Goal: Information Seeking & Learning: Learn about a topic

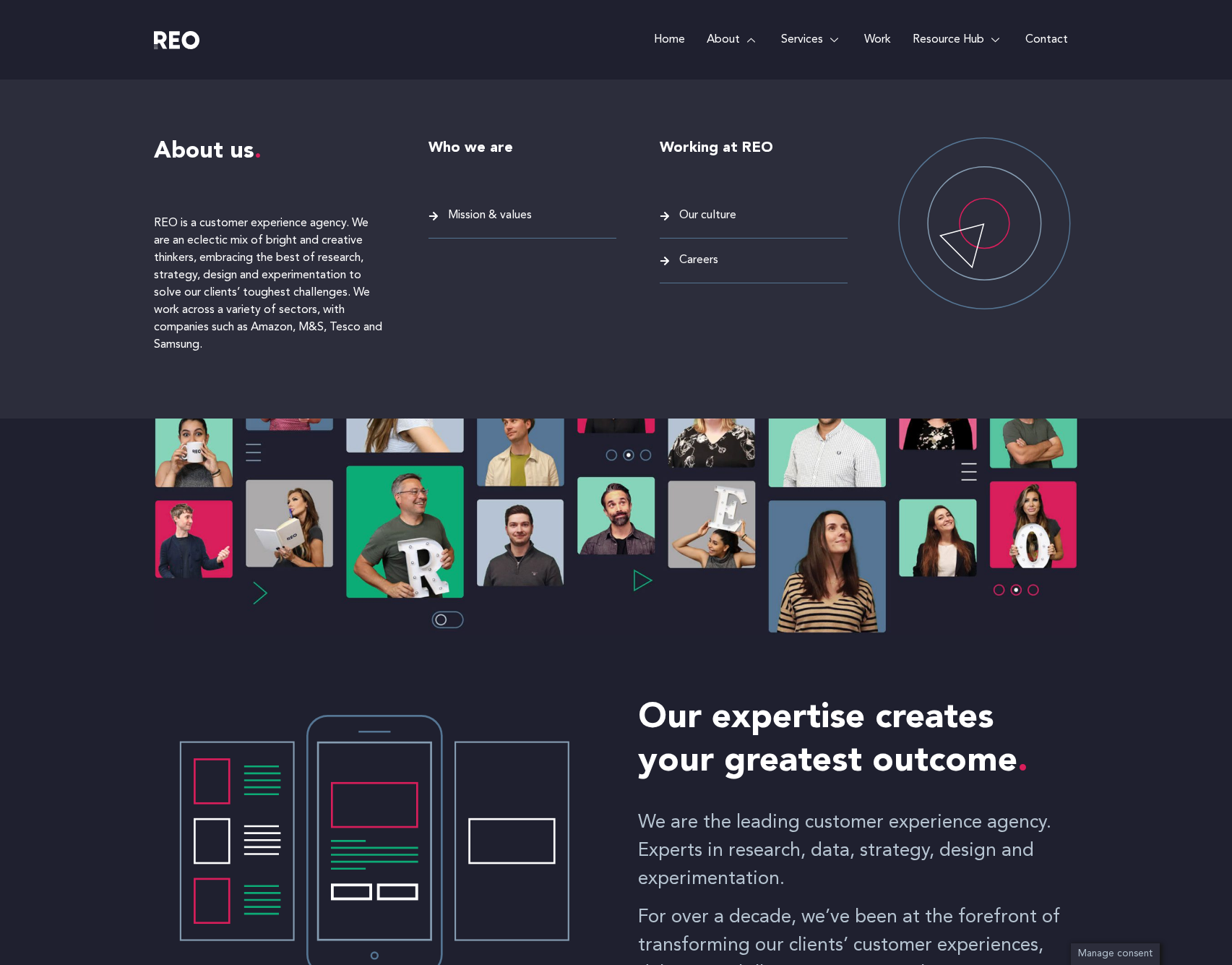
click at [751, 35] on link "About" at bounding box center [733, 40] width 75 height 79
click at [693, 269] on span "Careers" at bounding box center [697, 260] width 42 height 19
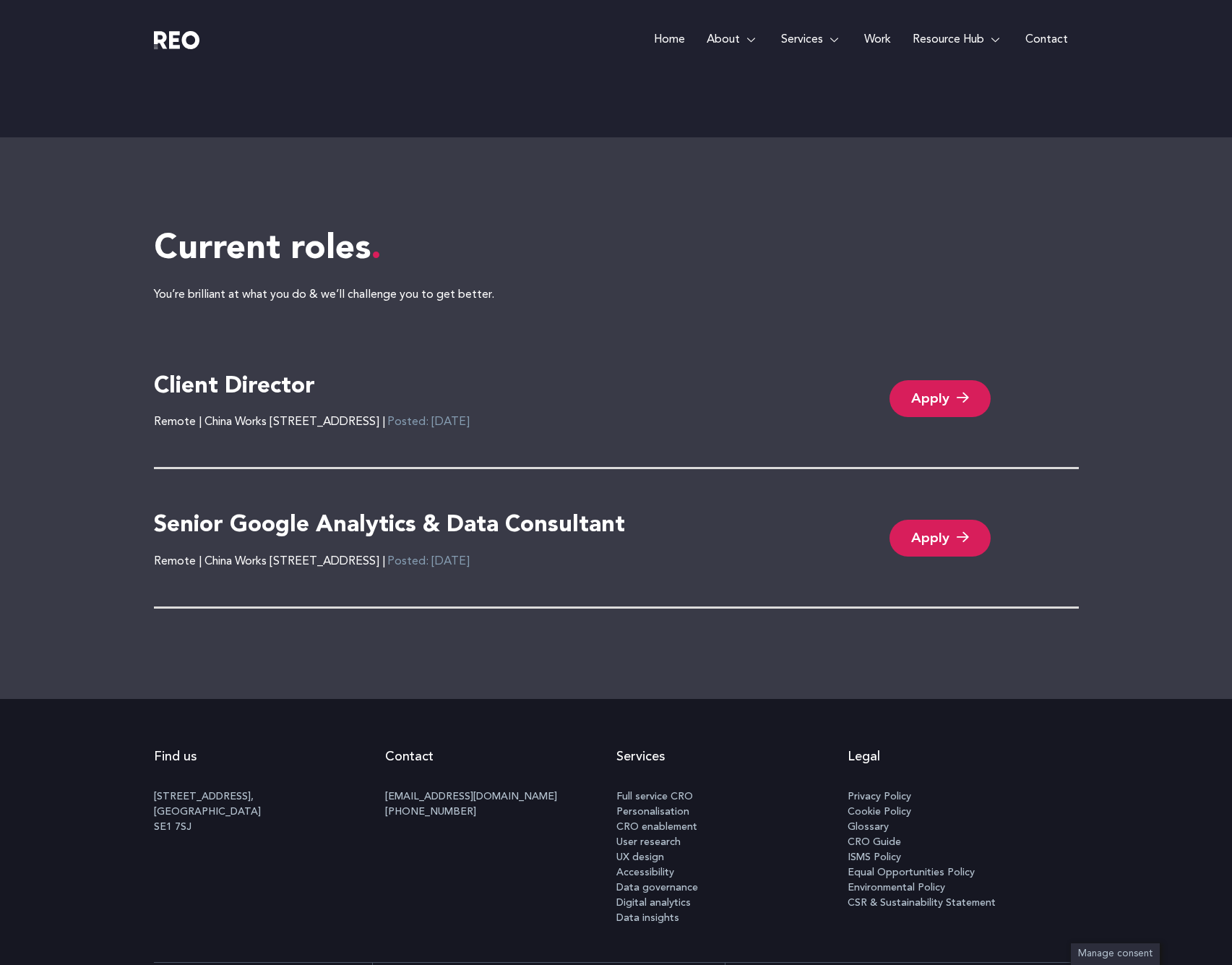
scroll to position [3179, 0]
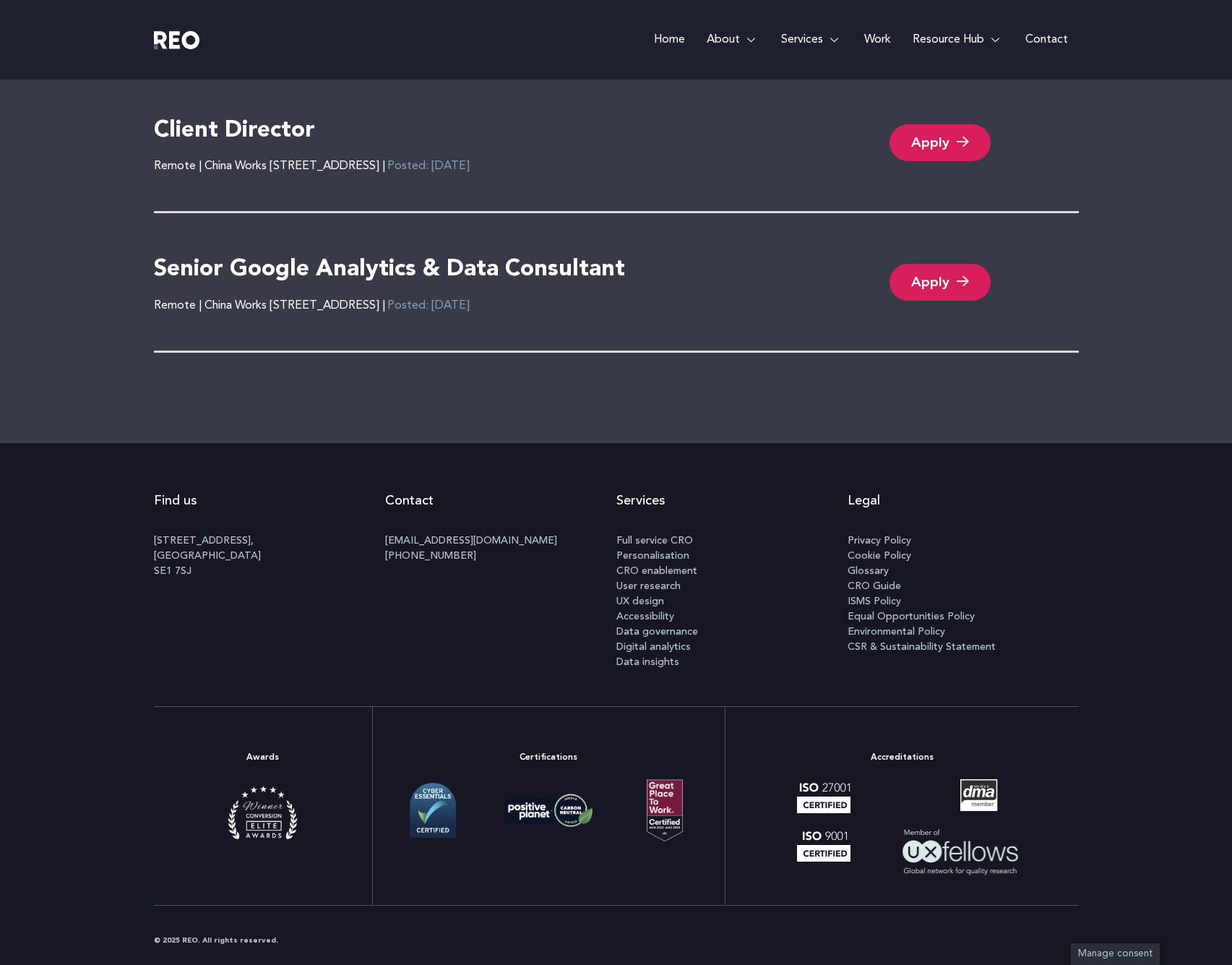
click at [572, 257] on h4 "Senior Google Analytics & Data Consultant" at bounding box center [389, 270] width 471 height 30
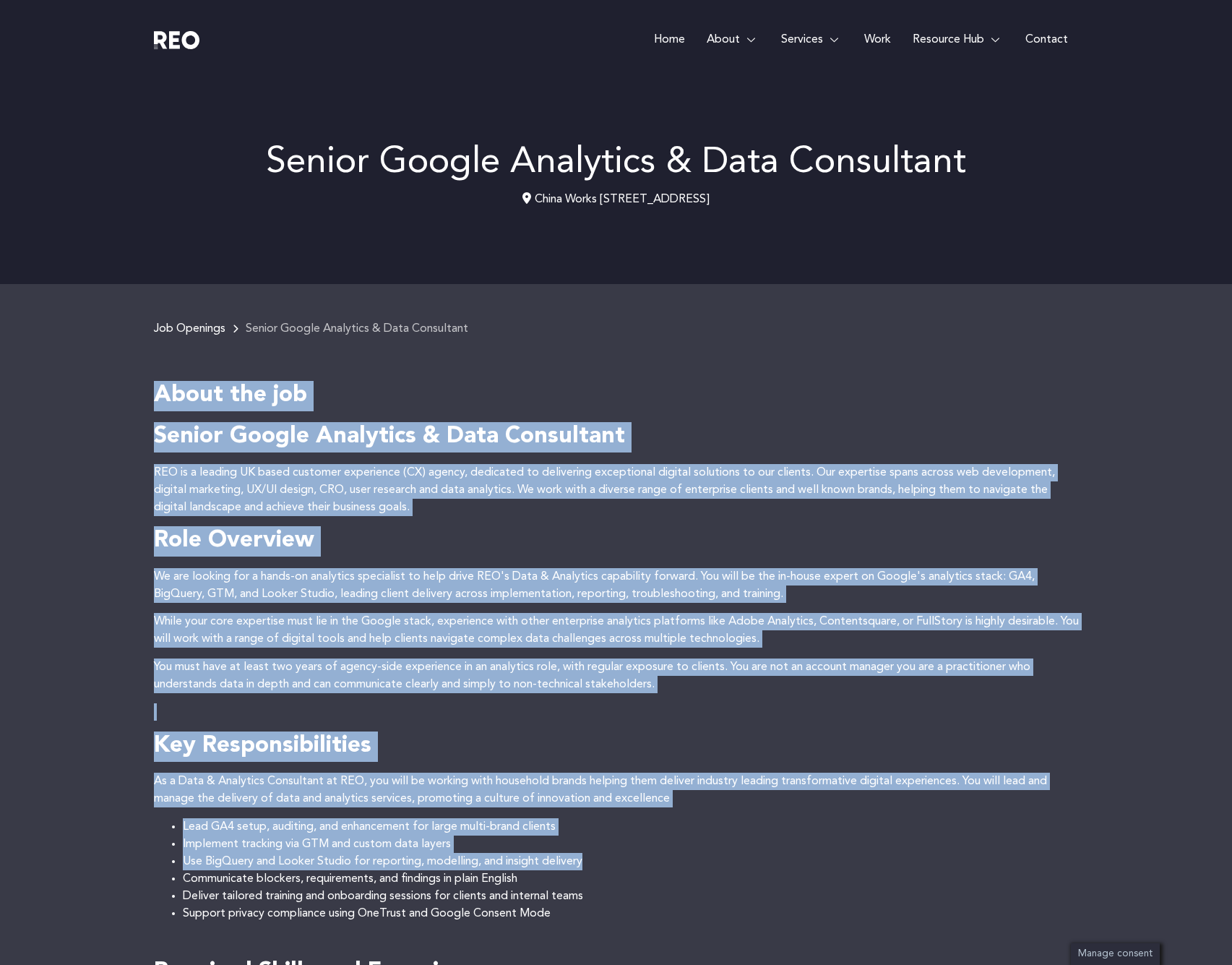
drag, startPoint x: 160, startPoint y: 393, endPoint x: 638, endPoint y: 840, distance: 654.4
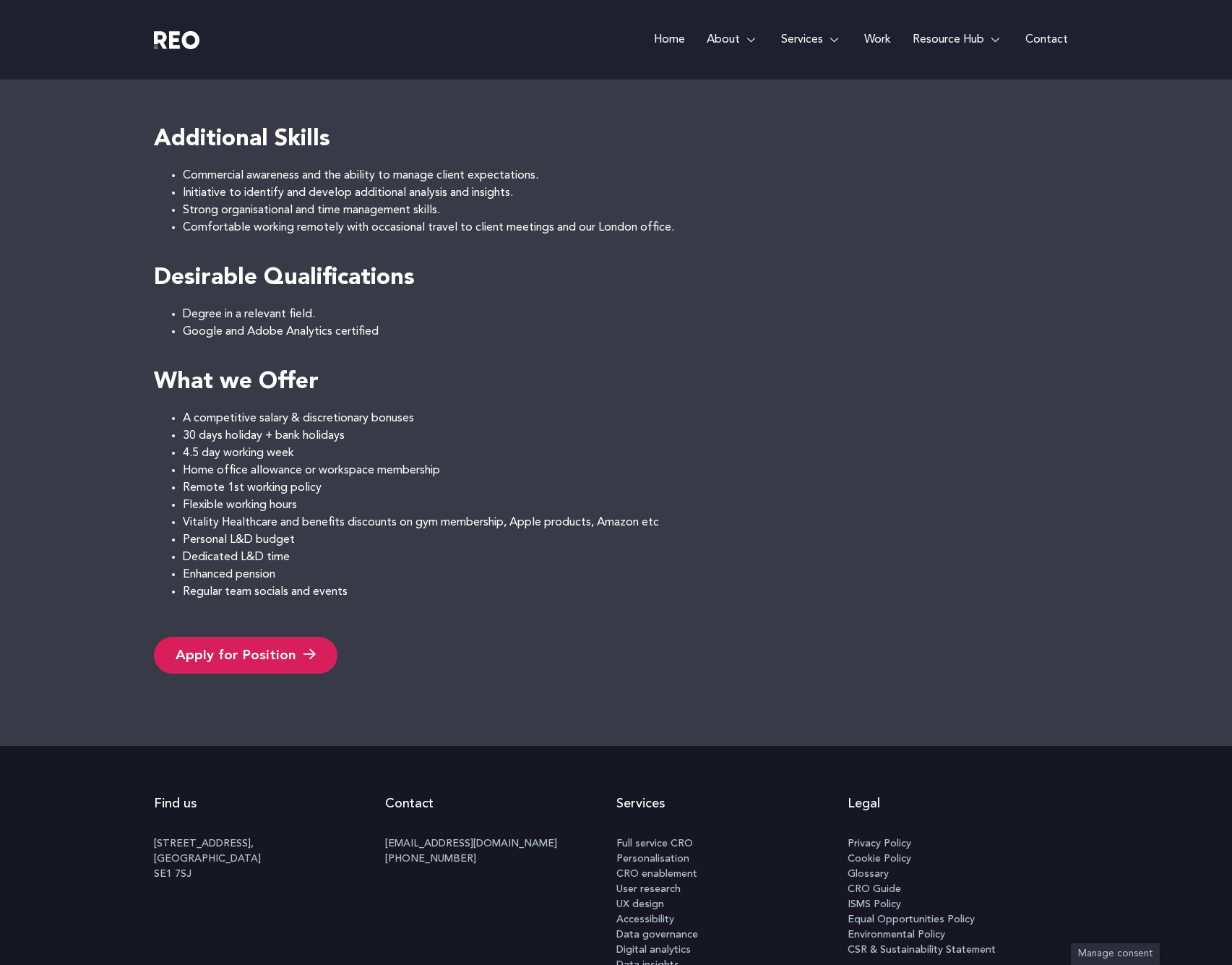
scroll to position [977, 0]
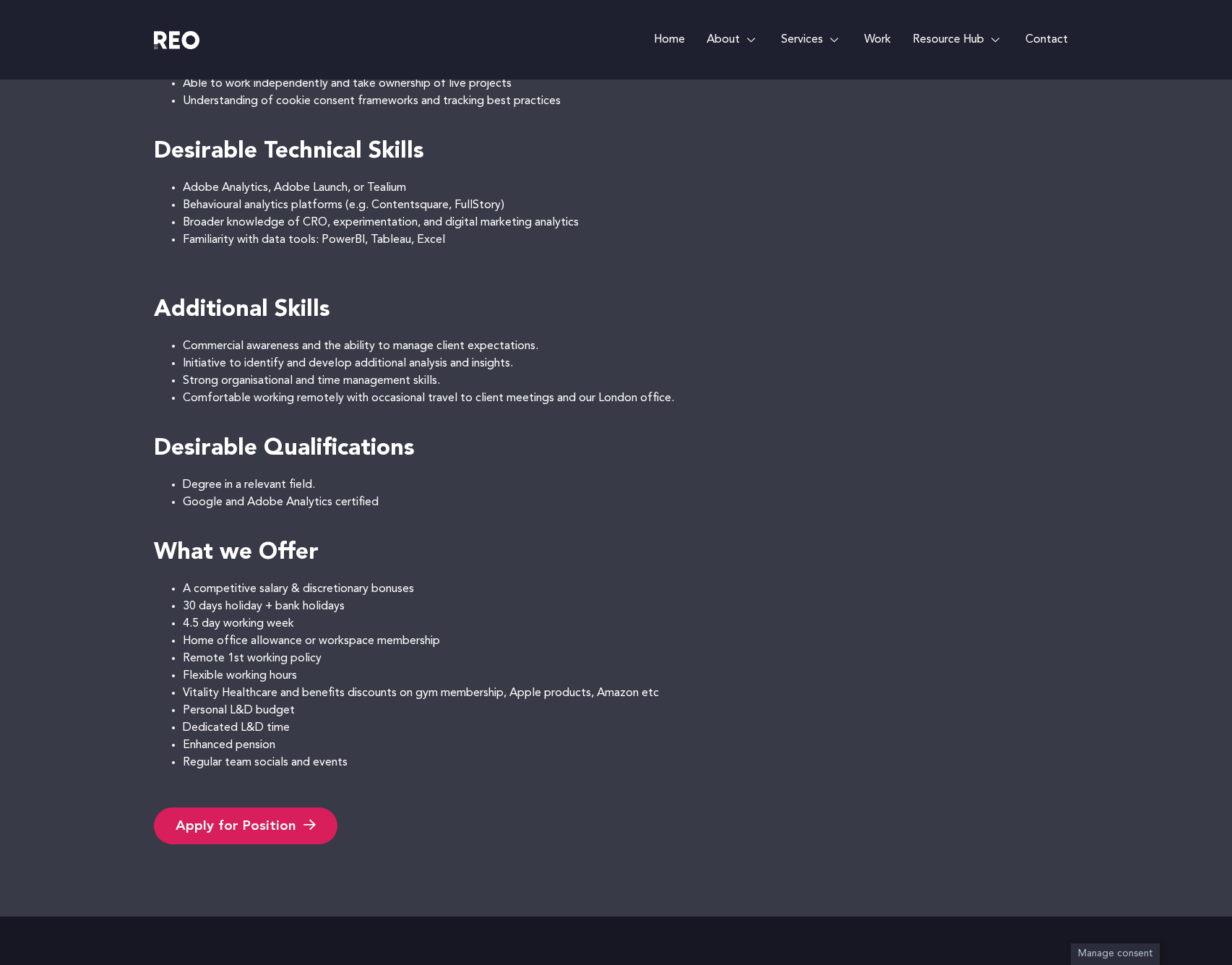
click at [435, 504] on li "Google and Adobe Analytics certified" at bounding box center [631, 502] width 896 height 18
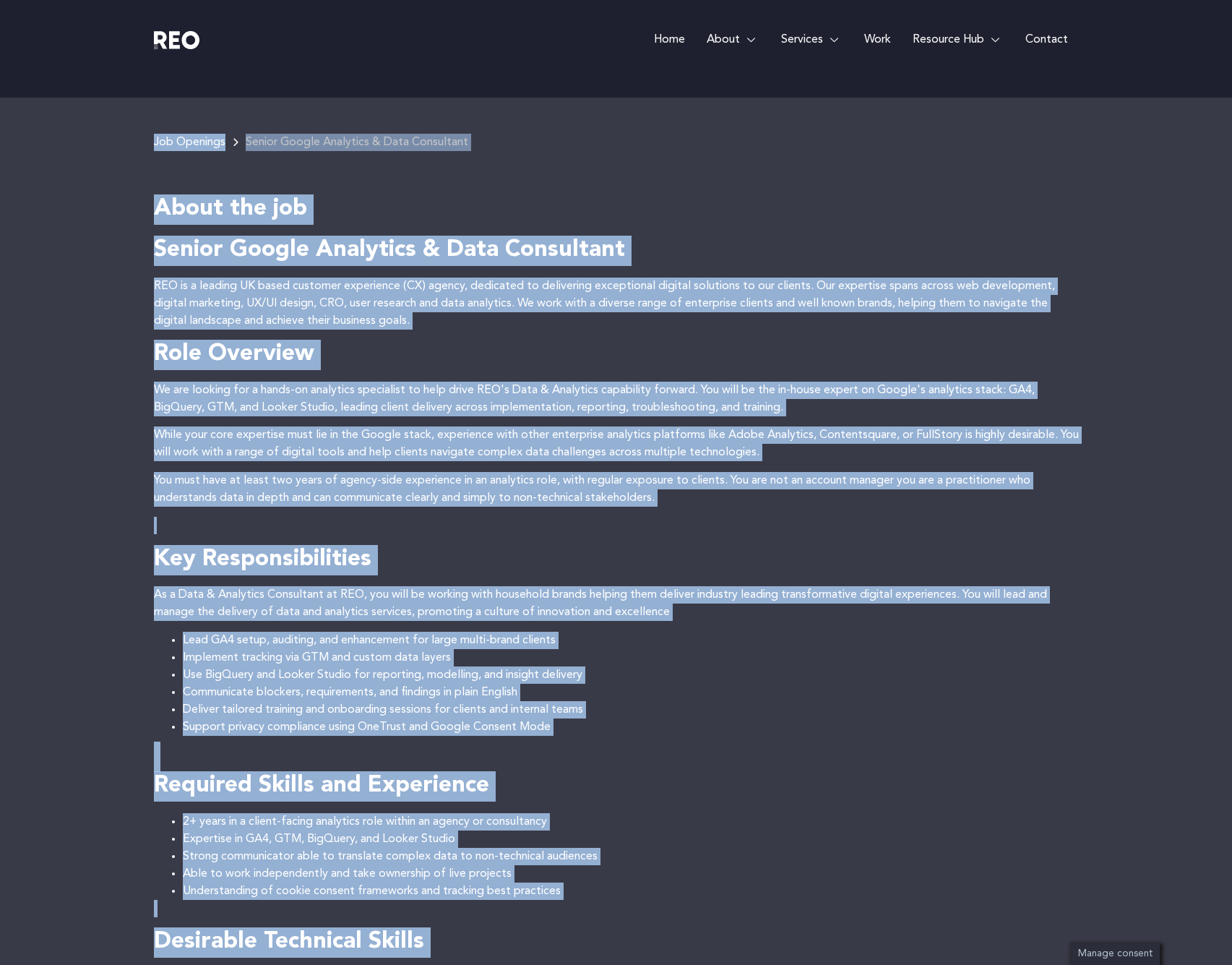
scroll to position [162, 0]
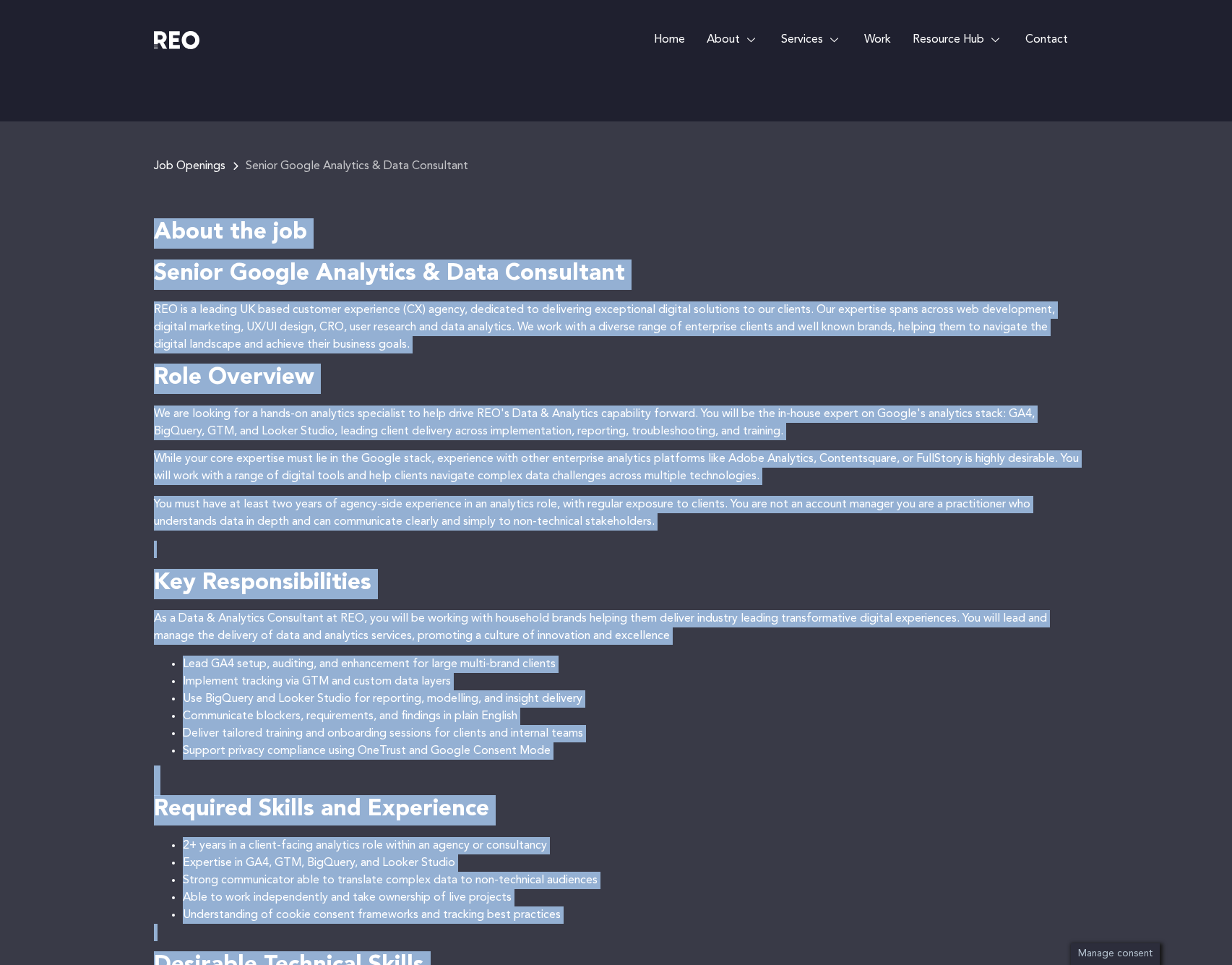
drag, startPoint x: 429, startPoint y: 509, endPoint x: 125, endPoint y: 222, distance: 418.1
click at [124, 222] on div "Job Openings Senior Google Analytics & Data Consultant About the job Senior Goo…" at bounding box center [616, 926] width 1232 height 1609
copy div "About the job Senior Google Analytics & Data Consultant REO is a leading UK bas…"
